Goal: Check status: Check status

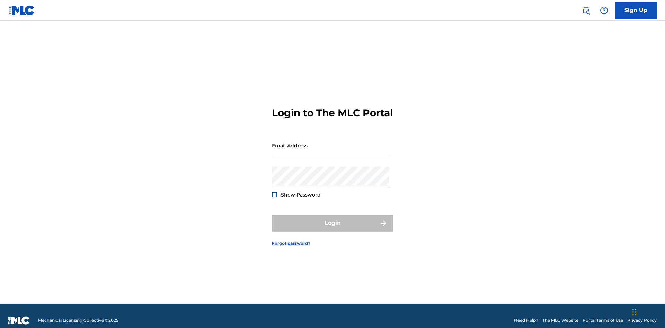
scroll to position [9, 0]
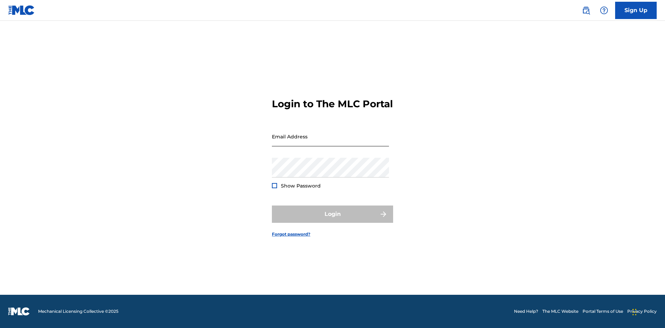
click at [330, 142] on input "Email Address" at bounding box center [330, 137] width 117 height 20
type input "[EMAIL_ADDRESS][DOMAIN_NAME]"
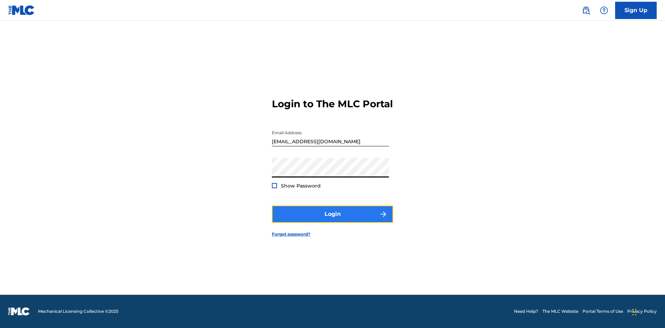
click at [332, 220] on button "Login" at bounding box center [332, 214] width 121 height 17
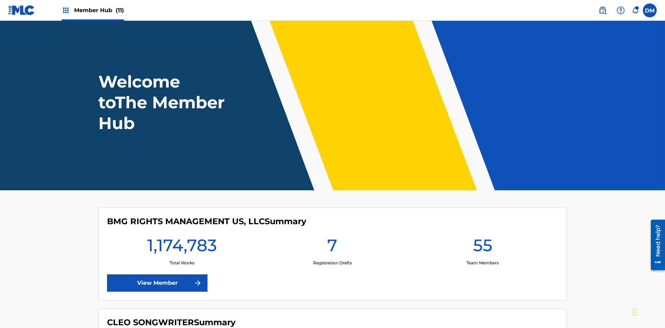
scroll to position [30, 0]
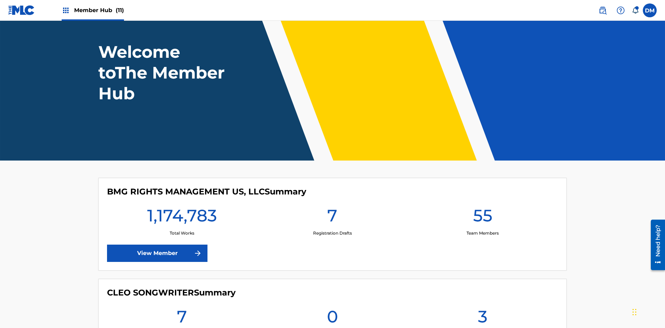
click at [99, 10] on span "Member Hub (11)" at bounding box center [99, 10] width 50 height 8
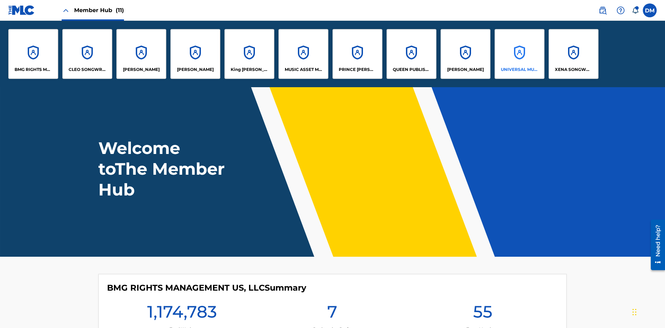
click at [519, 70] on p "UNIVERSAL MUSIC PUB GROUP" at bounding box center [520, 69] width 38 height 6
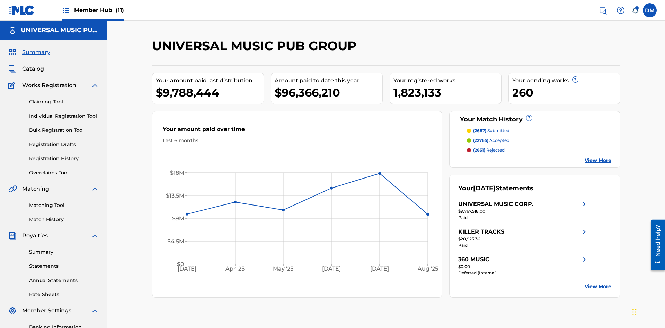
scroll to position [101, 0]
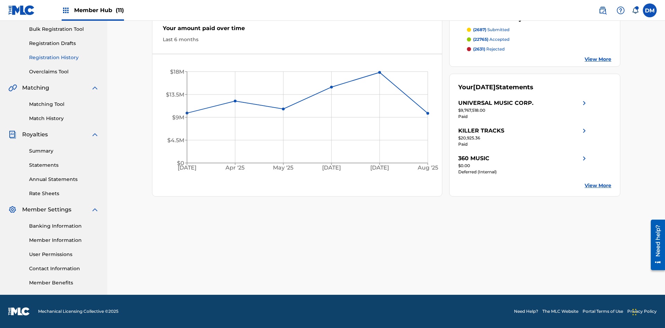
click at [64, 57] on link "Registration History" at bounding box center [64, 57] width 70 height 7
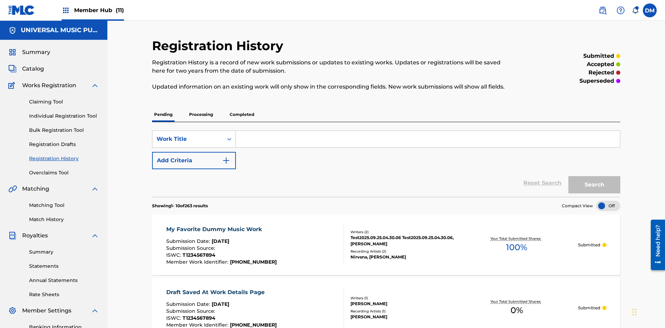
click at [242, 107] on p "Completed" at bounding box center [241, 114] width 29 height 15
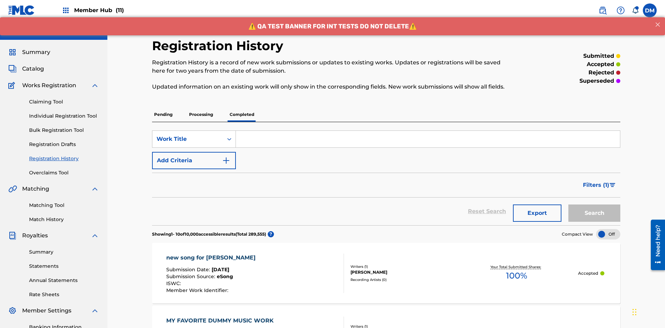
scroll to position [93, 0]
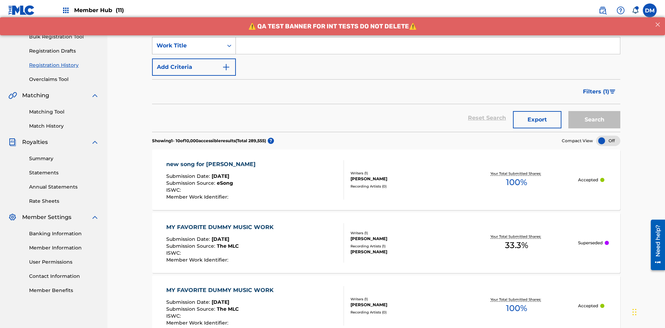
click at [188, 46] on div "Work Title" at bounding box center [187, 46] width 62 height 8
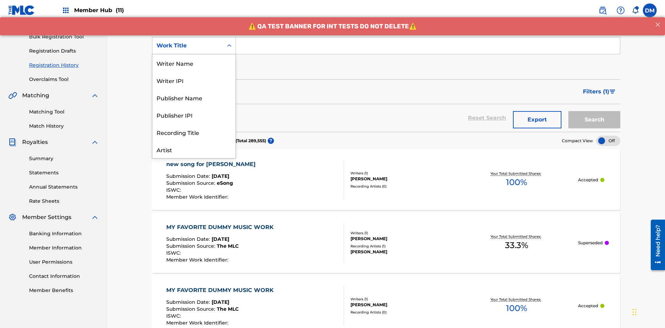
scroll to position [35, 0]
click at [194, 150] on div "Work Title" at bounding box center [193, 149] width 83 height 17
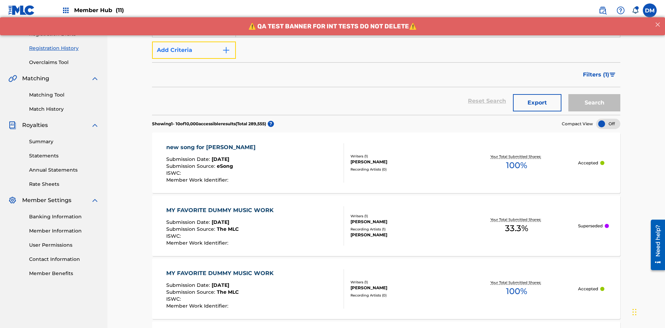
click at [194, 50] on button "Add Criteria" at bounding box center [194, 50] width 84 height 17
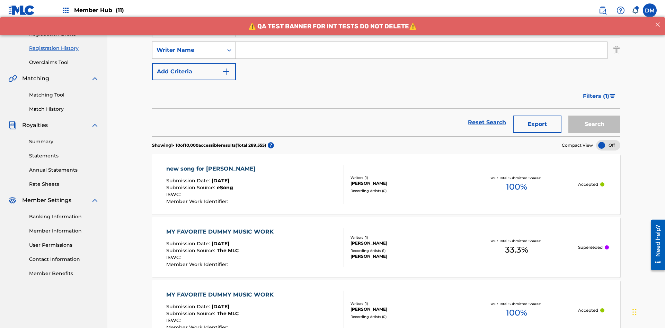
click at [188, 46] on div "Writer Name" at bounding box center [187, 50] width 62 height 8
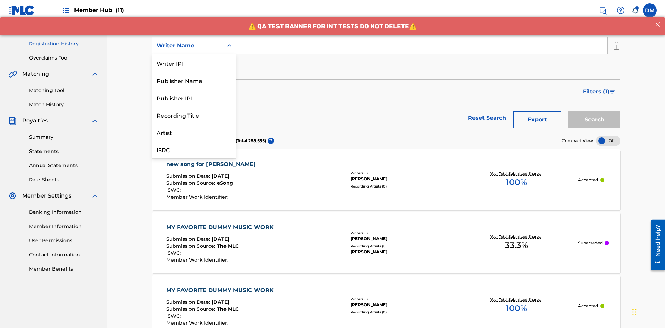
scroll to position [17, 0]
click at [194, 98] on div "Recording Title" at bounding box center [193, 97] width 83 height 17
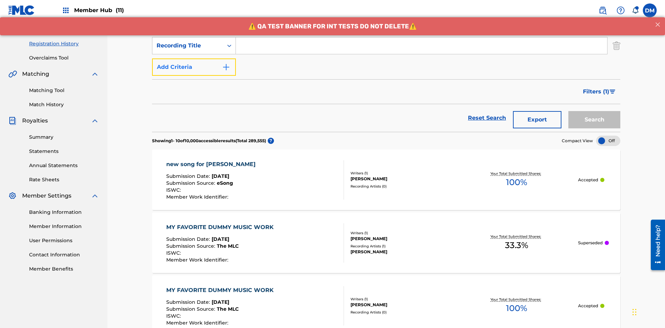
click at [194, 59] on button "Add Criteria" at bounding box center [194, 67] width 84 height 17
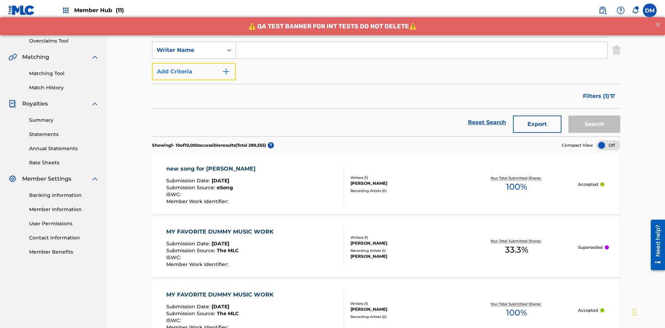
scroll to position [136, 0]
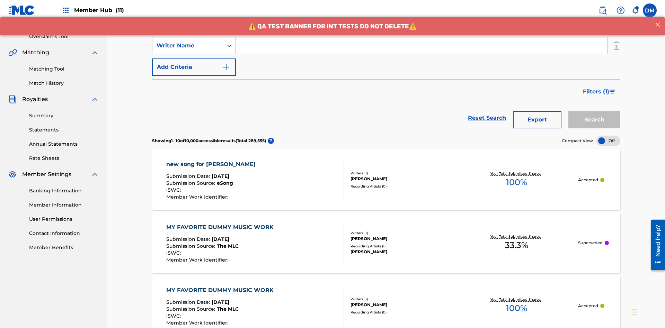
click at [188, 46] on div "Writer Name" at bounding box center [187, 46] width 62 height 8
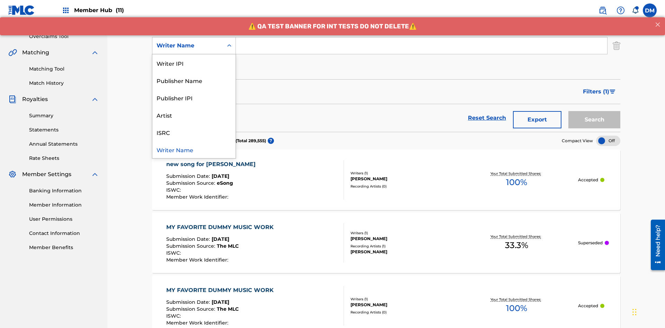
click at [194, 132] on div "ISRC" at bounding box center [193, 132] width 83 height 17
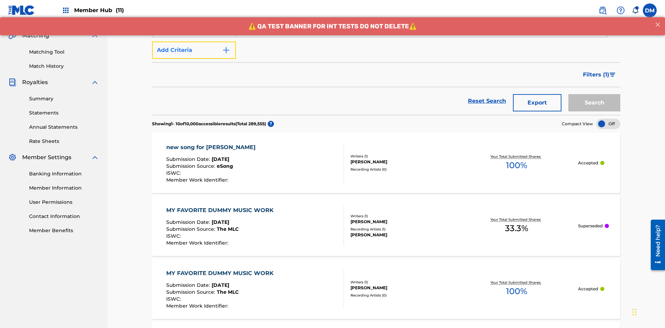
click at [194, 50] on button "Add Criteria" at bounding box center [194, 50] width 84 height 17
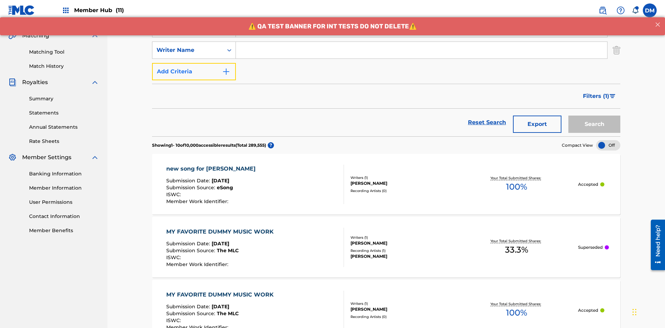
scroll to position [158, 0]
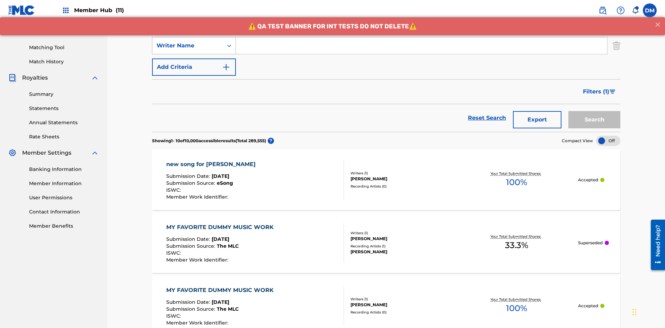
click at [188, 46] on div "Writer Name" at bounding box center [187, 46] width 62 height 8
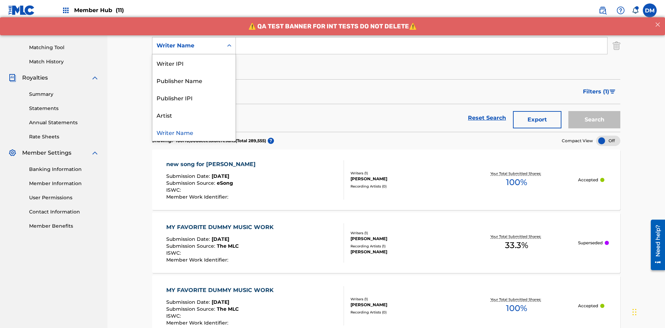
click at [194, 98] on div "Publisher IPI" at bounding box center [193, 97] width 83 height 17
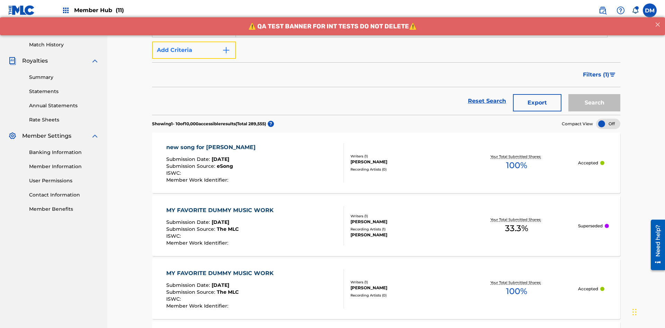
click at [194, 50] on button "Add Criteria" at bounding box center [194, 50] width 84 height 17
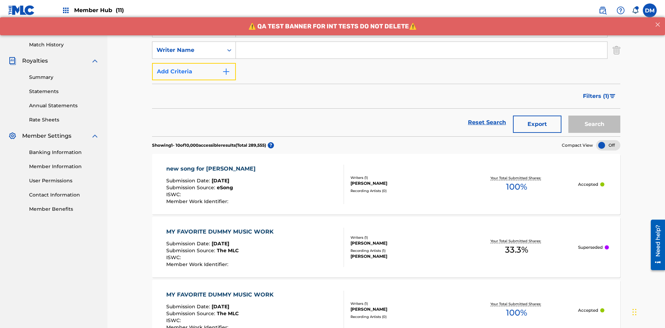
scroll to position [179, 0]
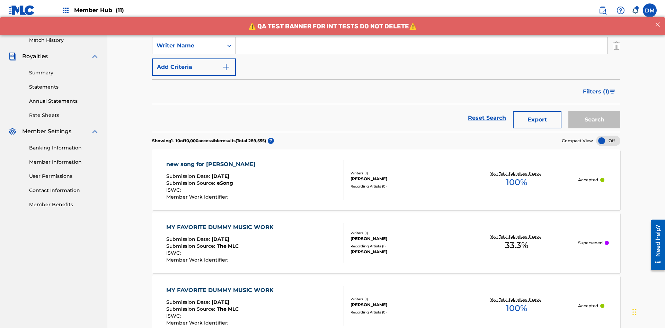
click at [188, 46] on div "Writer Name" at bounding box center [187, 46] width 62 height 8
click at [194, 98] on div "Artist" at bounding box center [193, 97] width 83 height 17
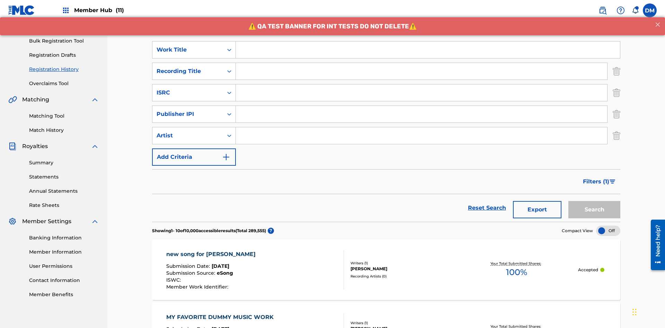
click at [428, 50] on input "Search Form" at bounding box center [428, 50] width 384 height 17
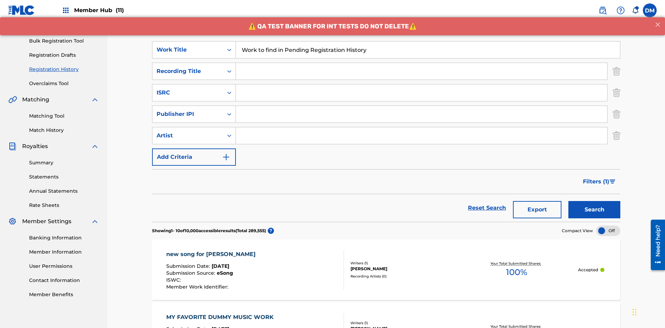
type input "Work to find in Pending Registration History"
click at [421, 63] on input "Search Form" at bounding box center [421, 71] width 371 height 17
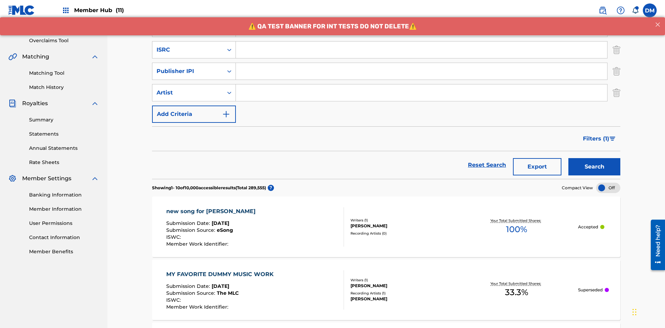
type input "Best Song Ever"
click at [421, 50] on input "Search Form" at bounding box center [421, 50] width 371 height 17
type input "AA3123123123"
click at [421, 63] on input "Search Form" at bounding box center [421, 71] width 371 height 17
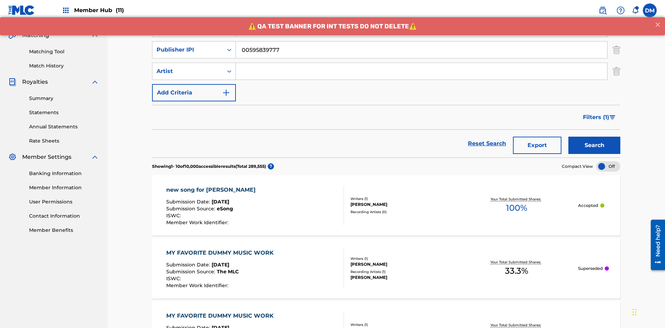
type input "00595839777"
click at [421, 63] on input "Search Form" at bounding box center [421, 71] width 371 height 17
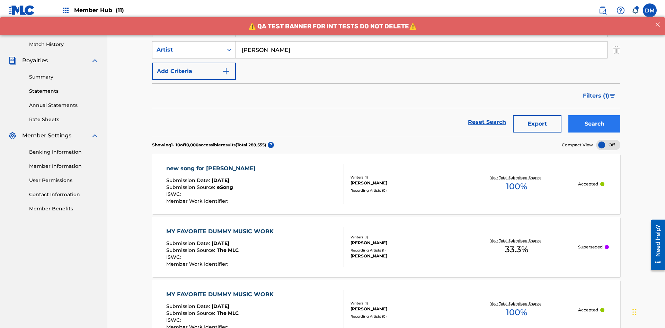
type input "[PERSON_NAME]"
click at [594, 115] on button "Search" at bounding box center [594, 123] width 52 height 17
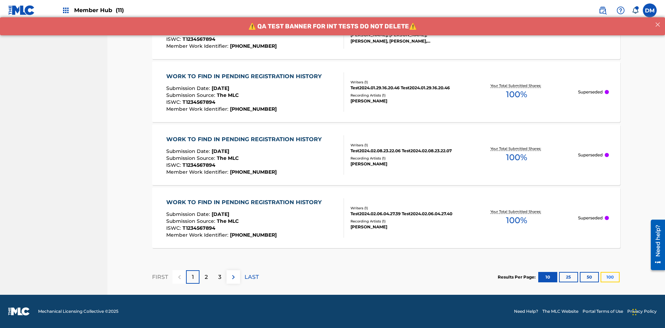
click at [600, 277] on button "100" at bounding box center [609, 277] width 19 height 10
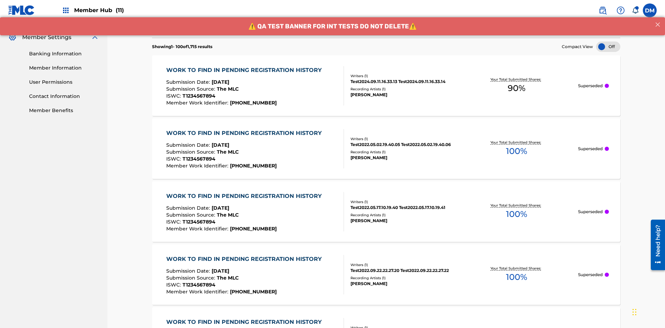
scroll to position [314, 0]
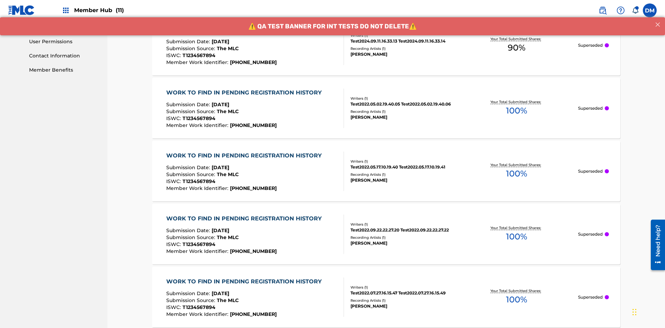
click at [516, 48] on span "90 %" at bounding box center [517, 48] width 18 height 12
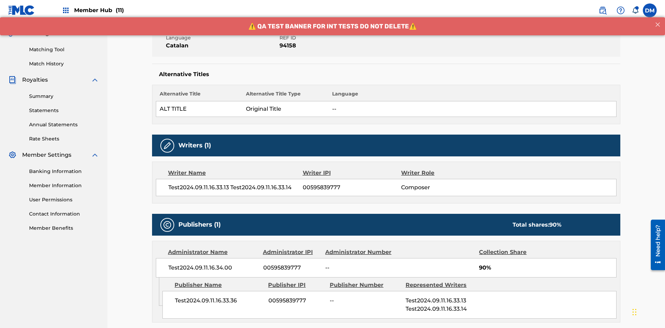
scroll to position [288, 0]
